Goal: Task Accomplishment & Management: Use online tool/utility

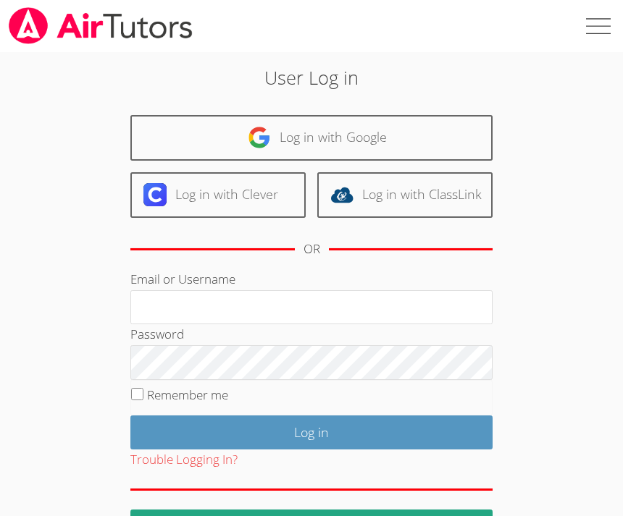
click at [359, 141] on link "Log in with Google" at bounding box center [311, 138] width 362 height 46
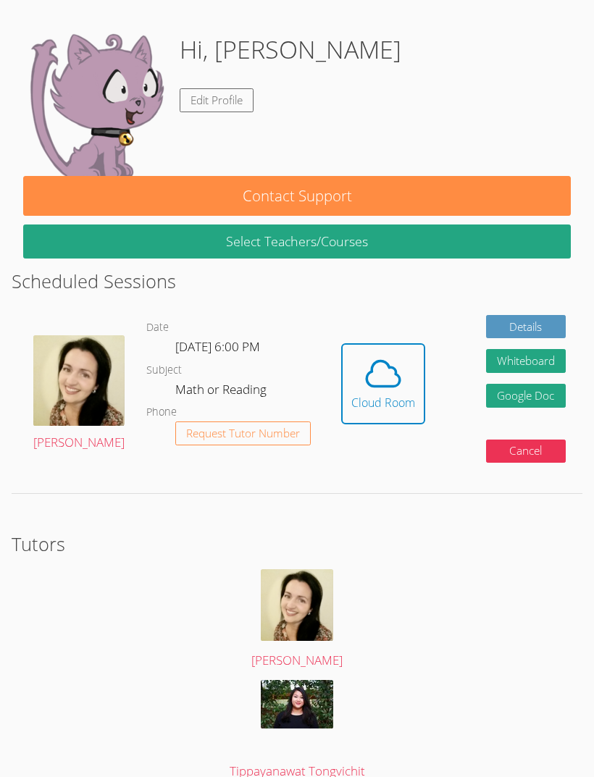
scroll to position [202, 0]
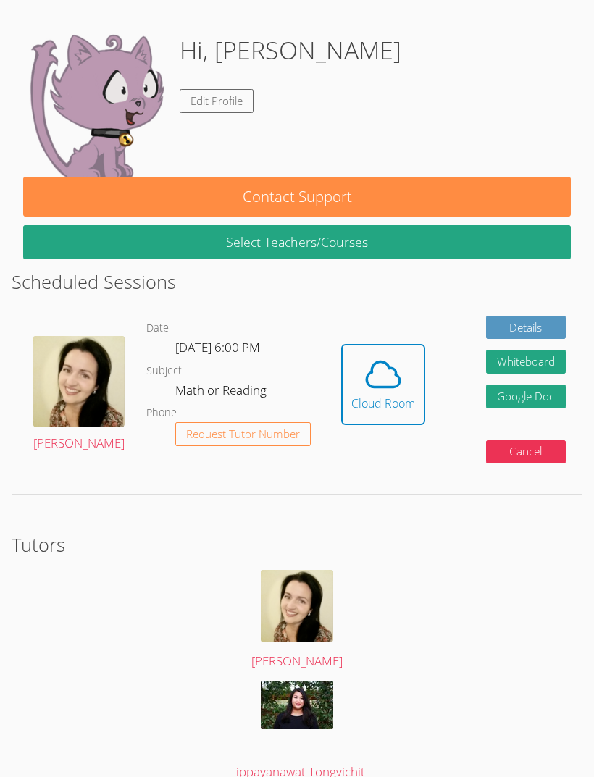
click at [367, 369] on icon at bounding box center [383, 373] width 33 height 25
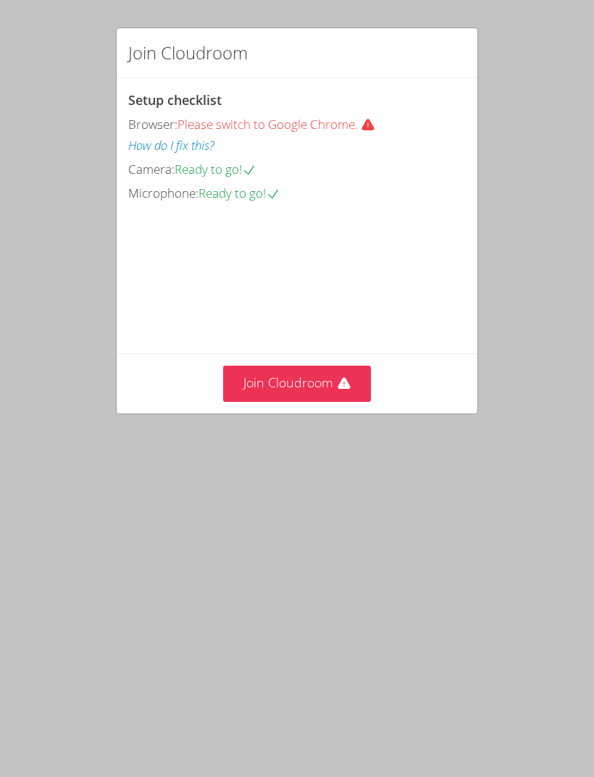
click at [304, 401] on button "Join Cloudroom" at bounding box center [297, 383] width 148 height 35
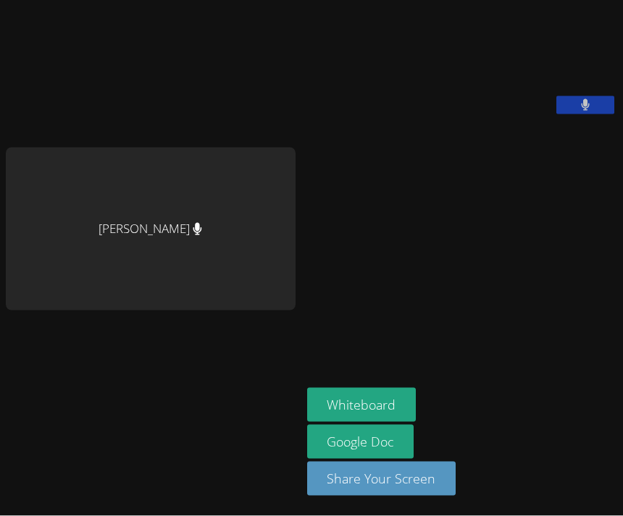
scroll to position [11, 0]
click at [296, 369] on div at bounding box center [151, 340] width 290 height 58
click at [417, 422] on button "Whiteboard" at bounding box center [361, 405] width 109 height 34
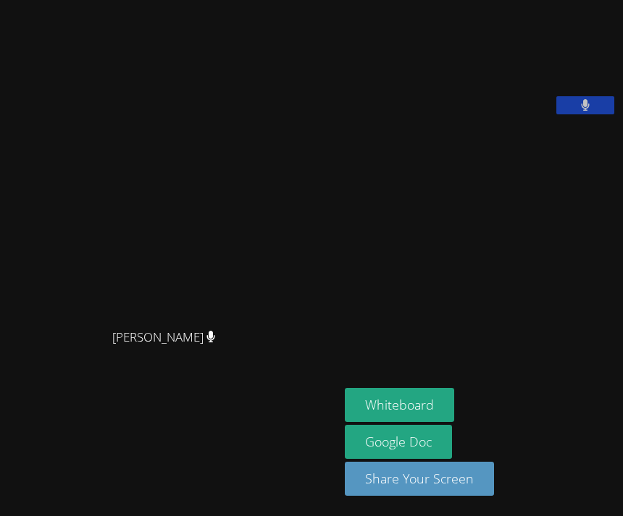
click at [345, 422] on button "Whiteboard" at bounding box center [399, 405] width 109 height 34
